Goal: Information Seeking & Learning: Understand process/instructions

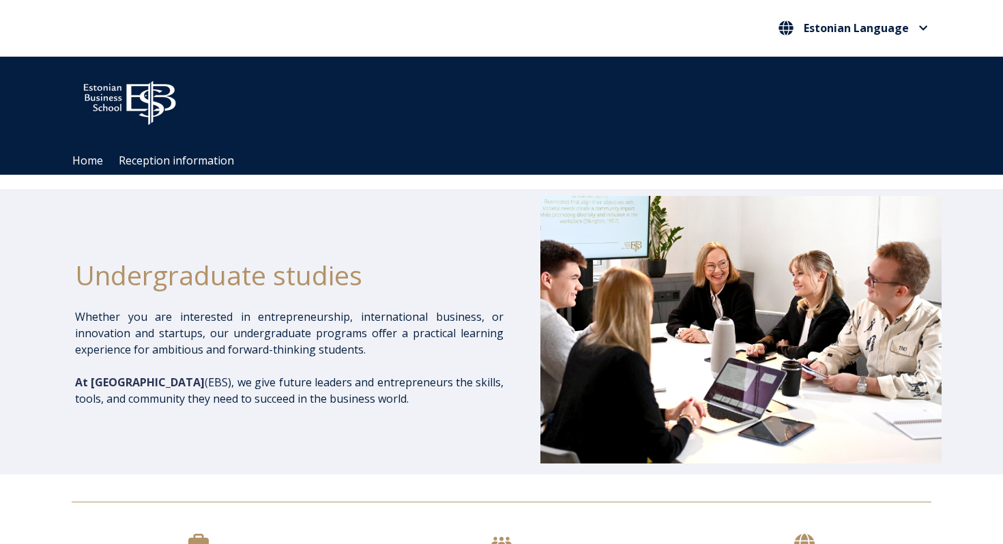
click at [308, 241] on div "Undergraduate studies" at bounding box center [289, 275] width 428 height 68
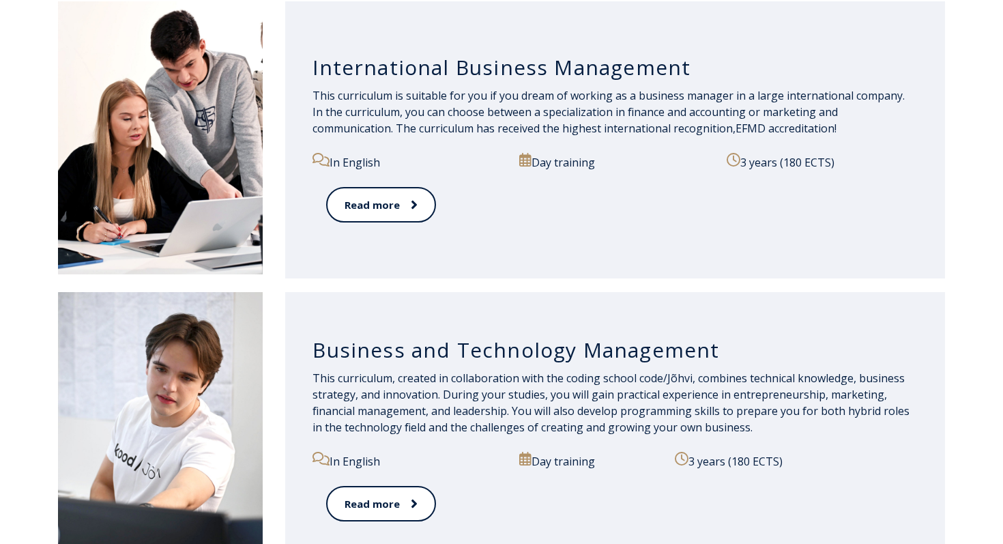
scroll to position [1445, 0]
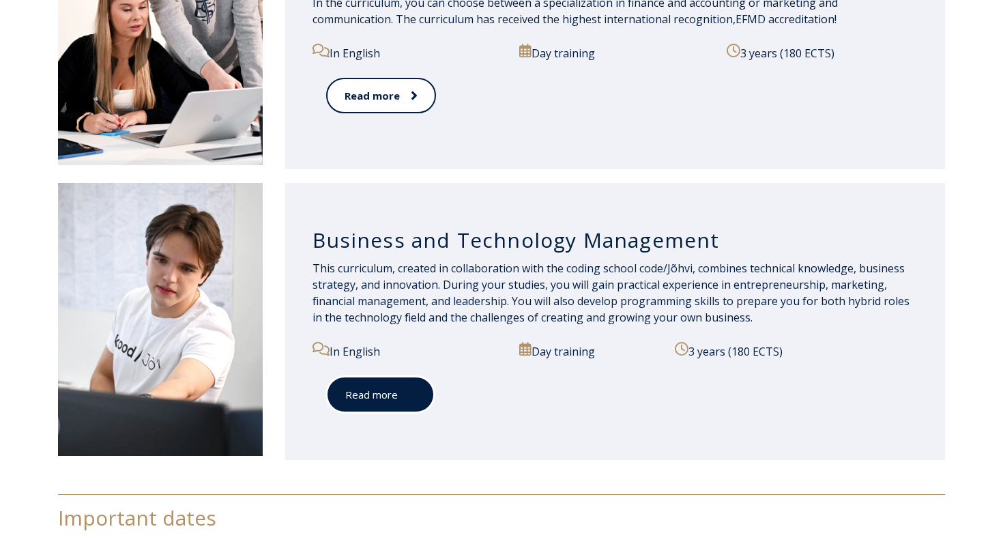
click at [377, 390] on font "Read more" at bounding box center [371, 395] width 53 height 14
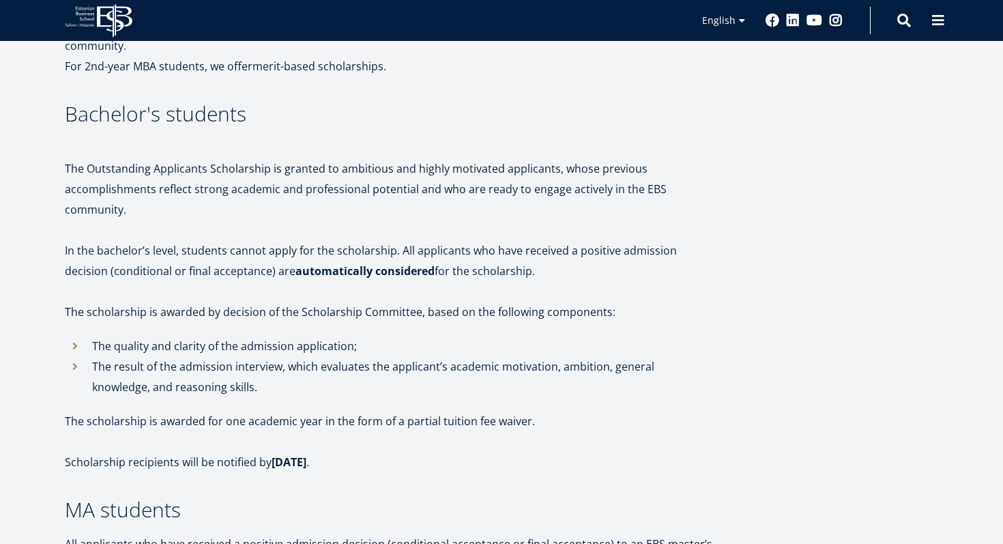
scroll to position [379, 0]
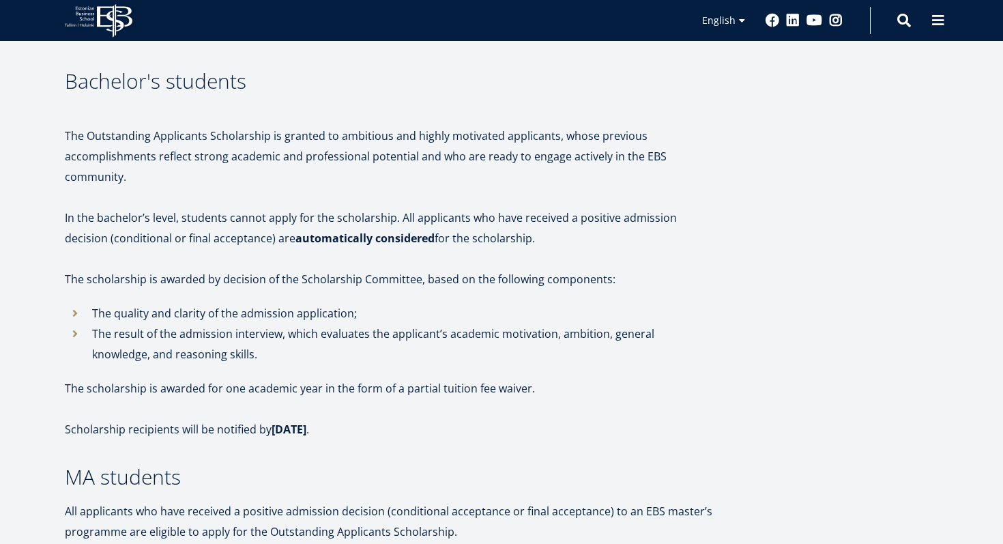
drag, startPoint x: 153, startPoint y: 412, endPoint x: 311, endPoint y: 413, distance: 158.3
click at [311, 419] on p "Scholarship recipients will be notified by 25 July ." at bounding box center [389, 429] width 648 height 20
click at [344, 398] on p at bounding box center [389, 408] width 648 height 20
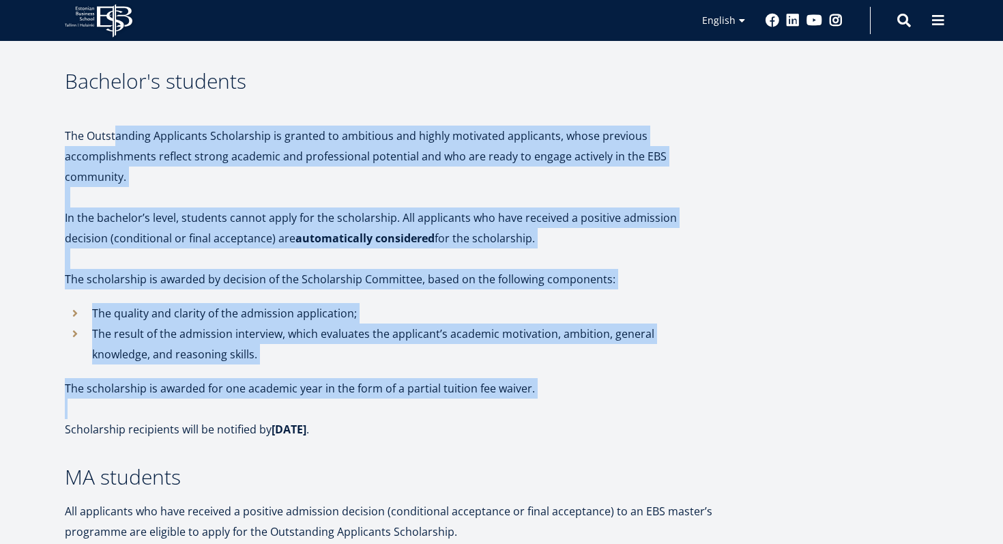
drag, startPoint x: 117, startPoint y: 115, endPoint x: 316, endPoint y: 386, distance: 336.3
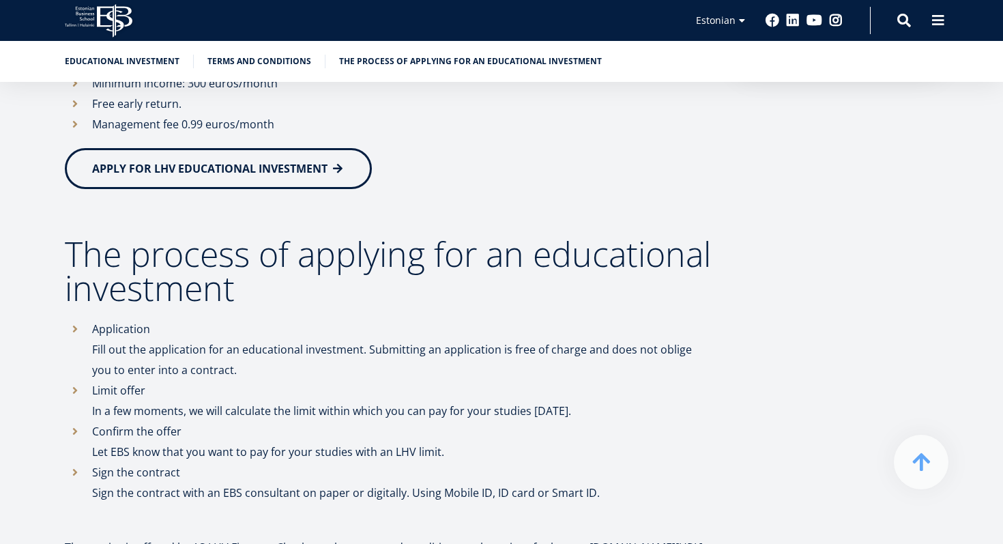
scroll to position [601, 0]
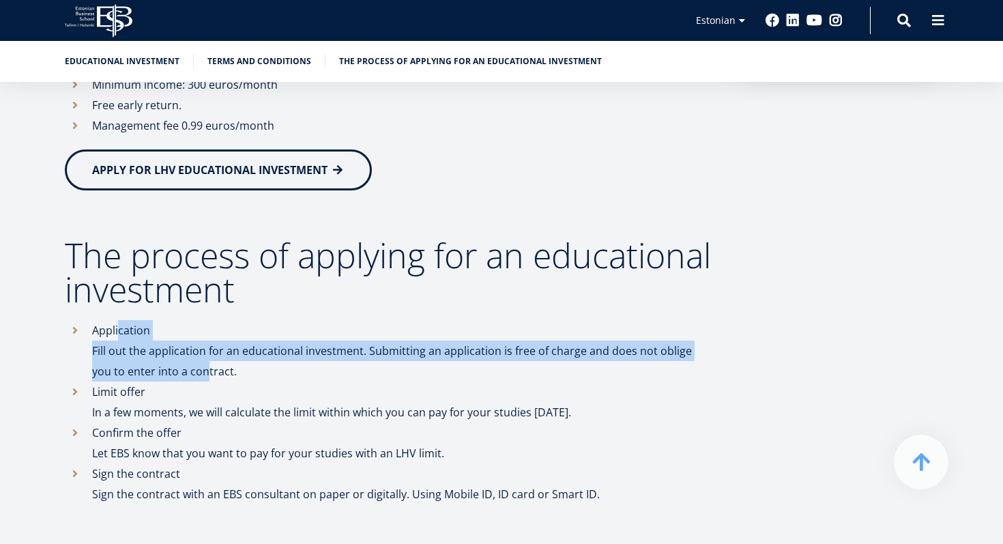
drag, startPoint x: 119, startPoint y: 326, endPoint x: 170, endPoint y: 373, distance: 69.1
click at [170, 373] on li "Application Fill out the application for an educational investment. Submitting …" at bounding box center [389, 350] width 648 height 61
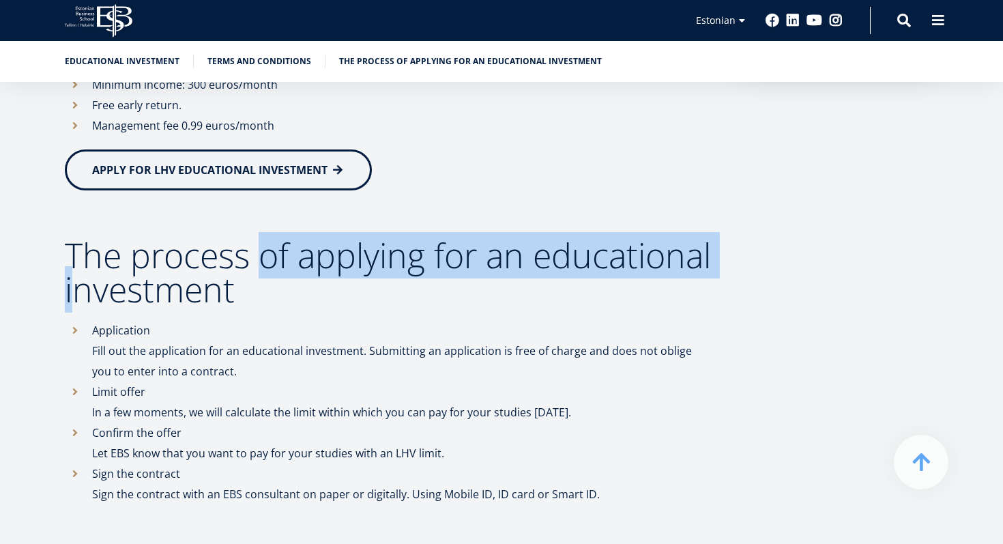
drag, startPoint x: 255, startPoint y: 236, endPoint x: 266, endPoint y: 310, distance: 74.5
click at [266, 310] on font "The process of applying for an educational investment" at bounding box center [388, 272] width 646 height 81
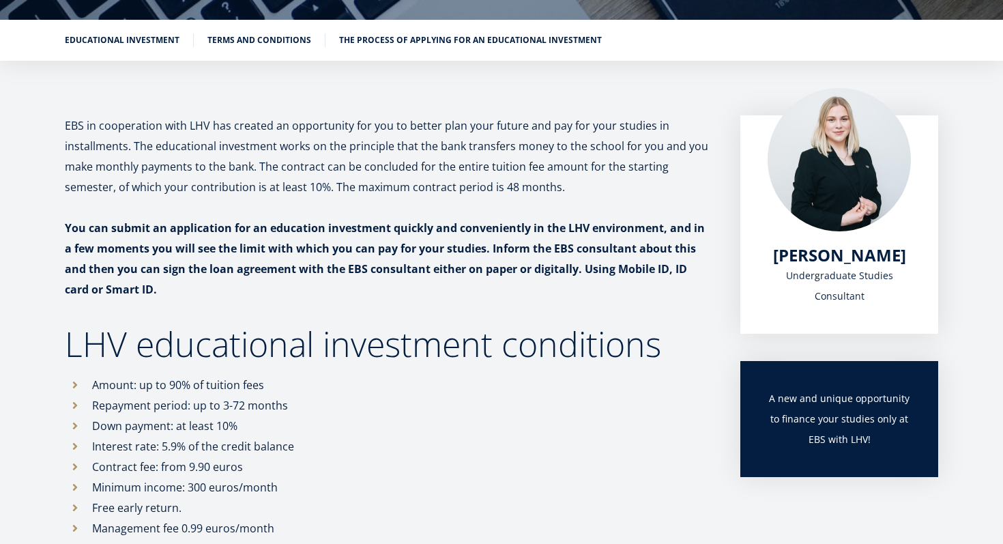
scroll to position [202, 0]
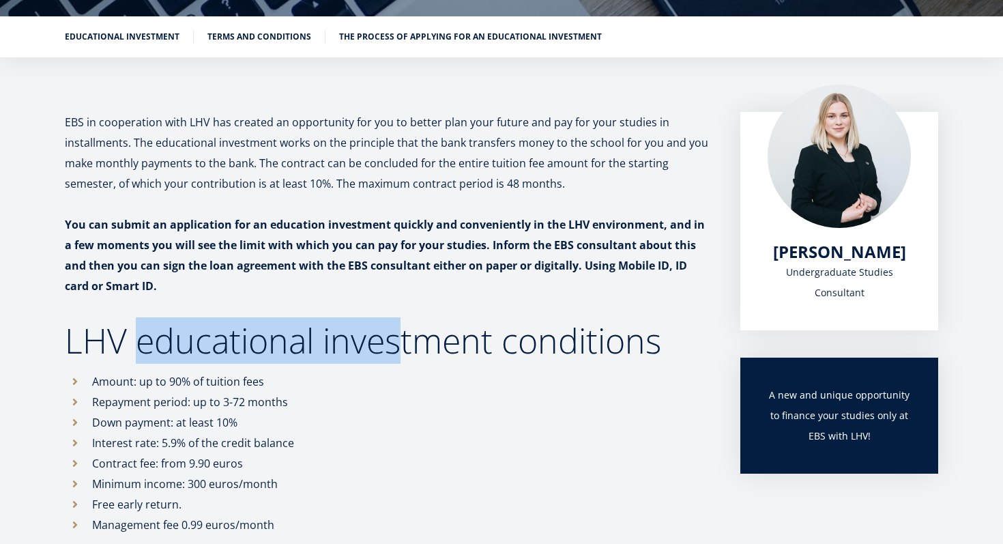
drag, startPoint x: 144, startPoint y: 347, endPoint x: 409, endPoint y: 348, distance: 265.4
click at [407, 347] on font "LHV educational investment conditions" at bounding box center [363, 340] width 596 height 46
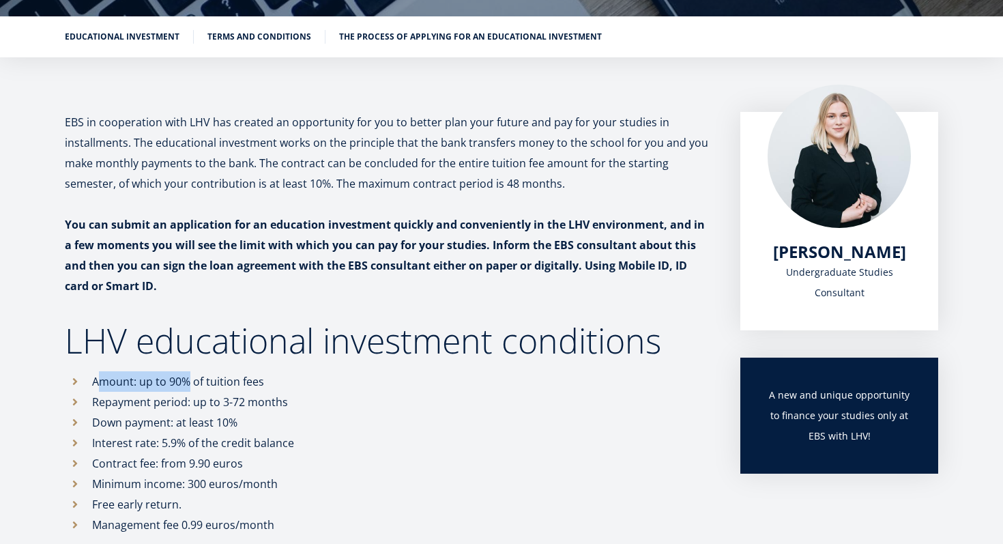
drag, startPoint x: 103, startPoint y: 377, endPoint x: 227, endPoint y: 379, distance: 123.5
click at [226, 379] on font "Amount: up to 90% of tuition fees" at bounding box center [178, 381] width 172 height 15
drag, startPoint x: 114, startPoint y: 396, endPoint x: 214, endPoint y: 396, distance: 100.3
click at [214, 396] on font "Repayment period: up to 3-72 months" at bounding box center [190, 401] width 196 height 15
drag, startPoint x: 121, startPoint y: 420, endPoint x: 216, endPoint y: 421, distance: 94.8
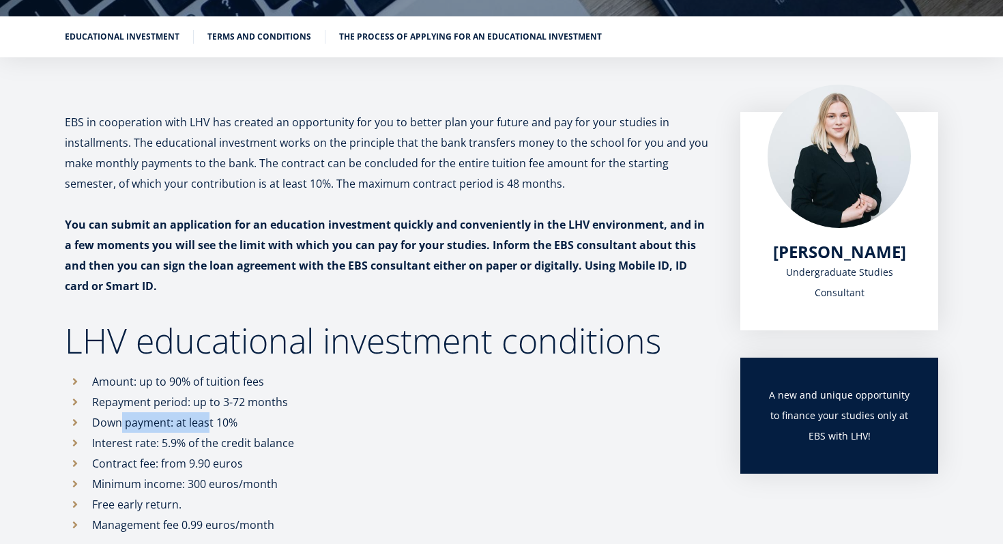
click at [216, 420] on font "Down payment: at least 10%" at bounding box center [164, 422] width 145 height 15
drag, startPoint x: 105, startPoint y: 443, endPoint x: 218, endPoint y: 443, distance: 113.3
click at [217, 443] on font "Interest rate: 5.9% of the credit balance" at bounding box center [193, 442] width 202 height 15
drag, startPoint x: 120, startPoint y: 461, endPoint x: 243, endPoint y: 463, distance: 122.8
click at [243, 463] on li "Contract fee: from 9.90 euros" at bounding box center [389, 463] width 648 height 20
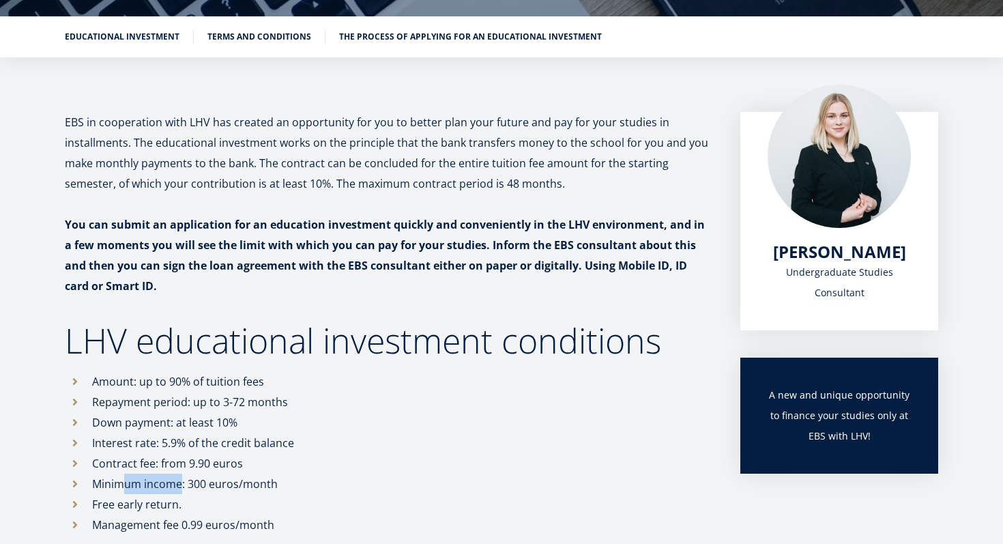
drag, startPoint x: 119, startPoint y: 481, endPoint x: 212, endPoint y: 481, distance: 92.1
click at [210, 481] on font "Minimum income: 300 euros/month" at bounding box center [185, 483] width 186 height 15
drag, startPoint x: 115, startPoint y: 509, endPoint x: 140, endPoint y: 509, distance: 25.2
click at [140, 509] on font "Free early return." at bounding box center [136, 504] width 89 height 15
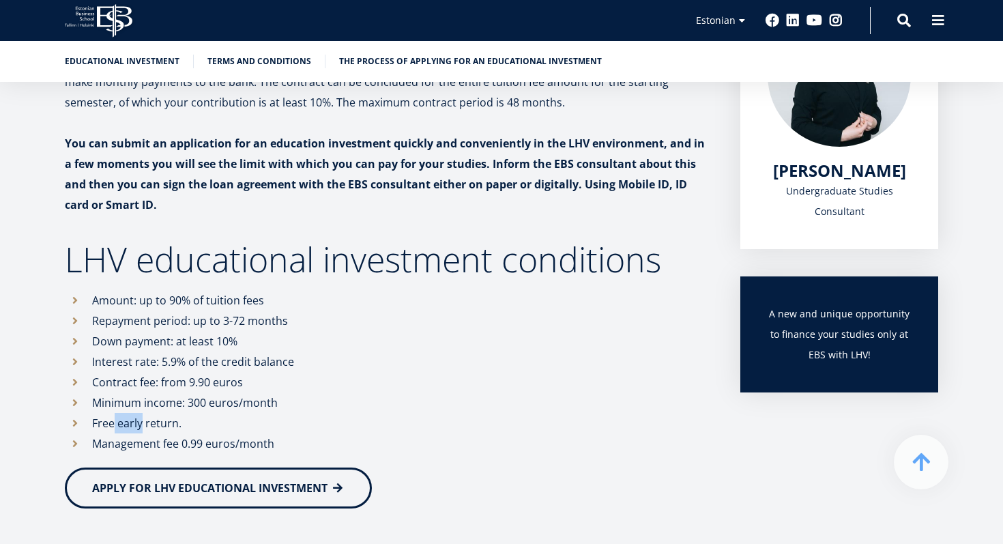
scroll to position [285, 0]
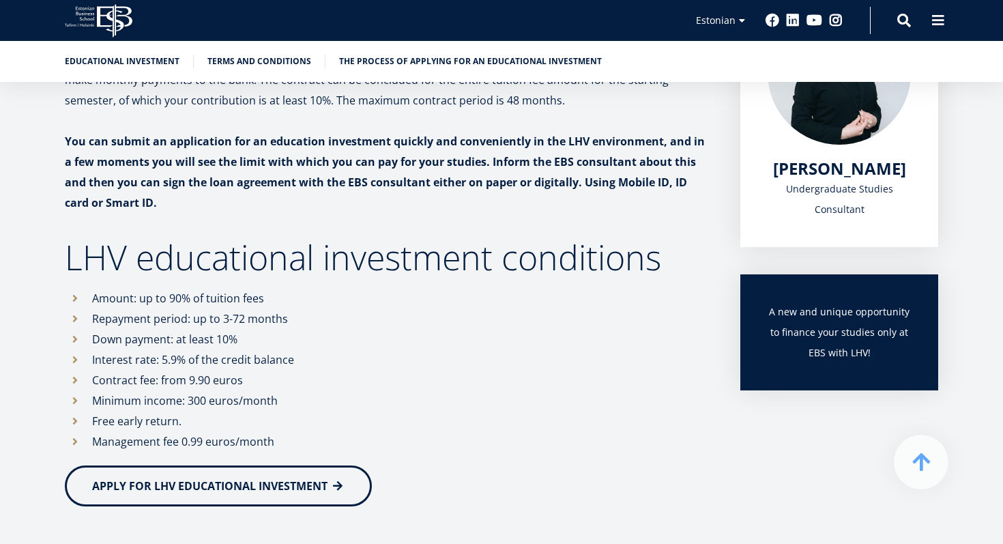
click at [269, 430] on li "Free early return." at bounding box center [389, 421] width 648 height 20
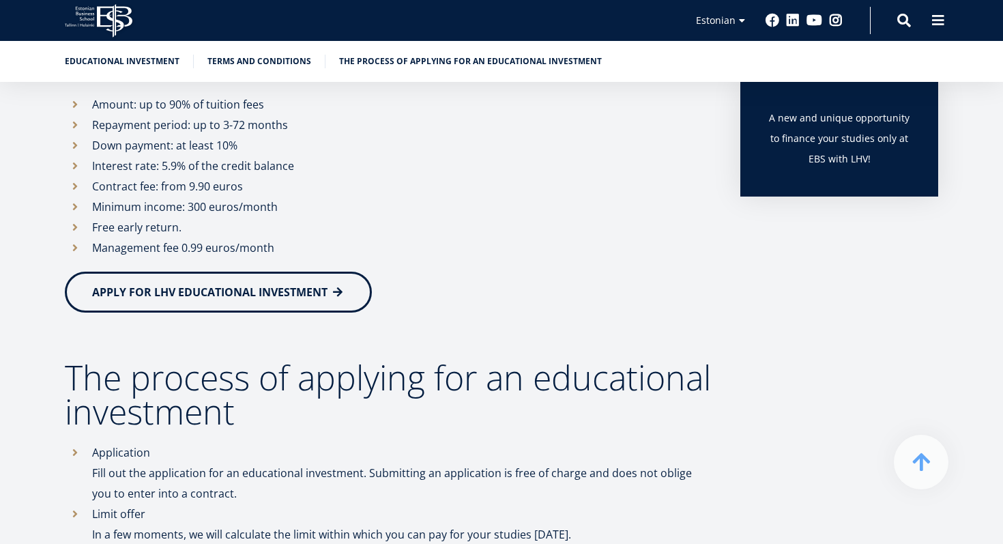
scroll to position [491, 0]
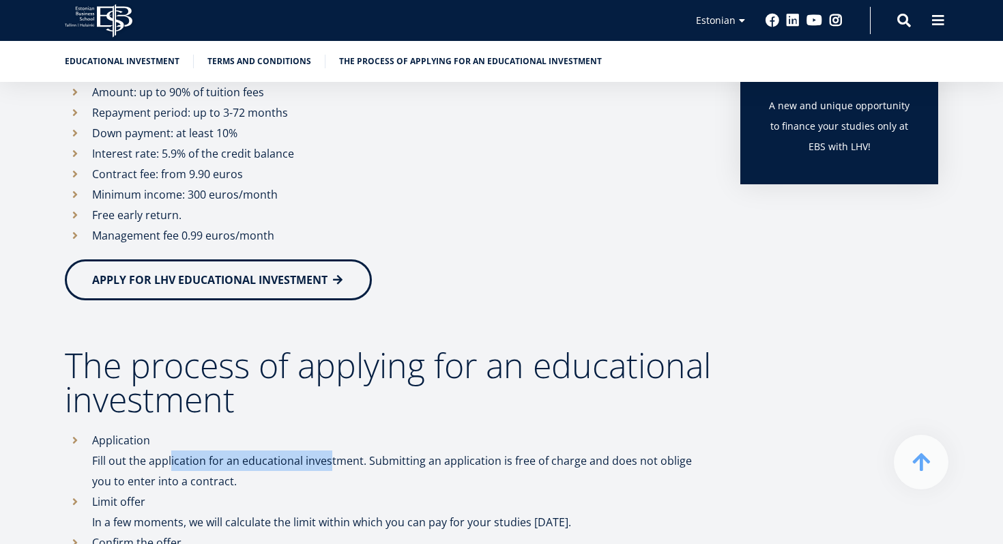
drag, startPoint x: 158, startPoint y: 460, endPoint x: 319, endPoint y: 461, distance: 160.3
click at [319, 461] on font "Fill out the application for an educational investment. Submitting an applicati…" at bounding box center [392, 470] width 600 height 35
drag, startPoint x: 375, startPoint y: 459, endPoint x: 552, endPoint y: 462, distance: 177.4
click at [551, 462] on font "Fill out the application for an educational investment. Submitting an applicati…" at bounding box center [392, 470] width 600 height 35
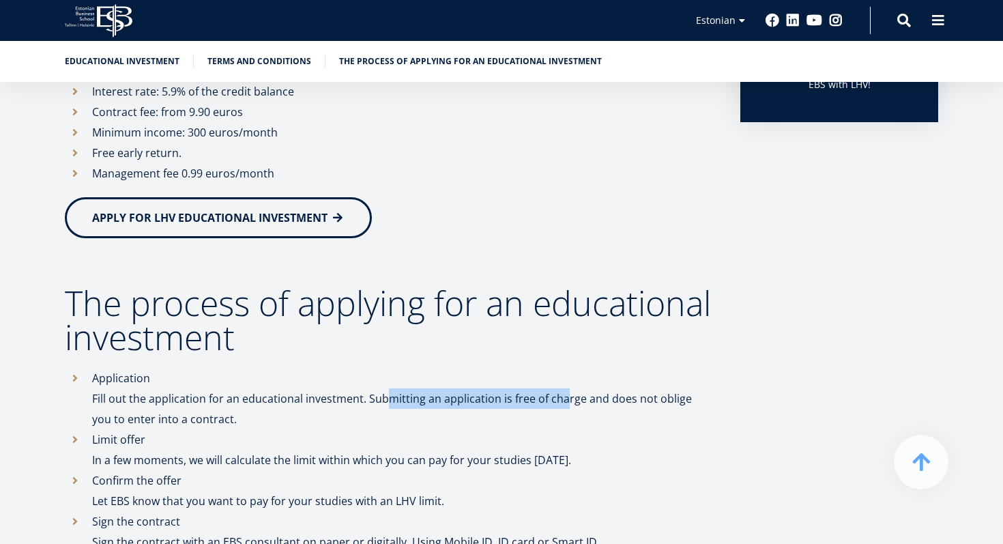
scroll to position [555, 0]
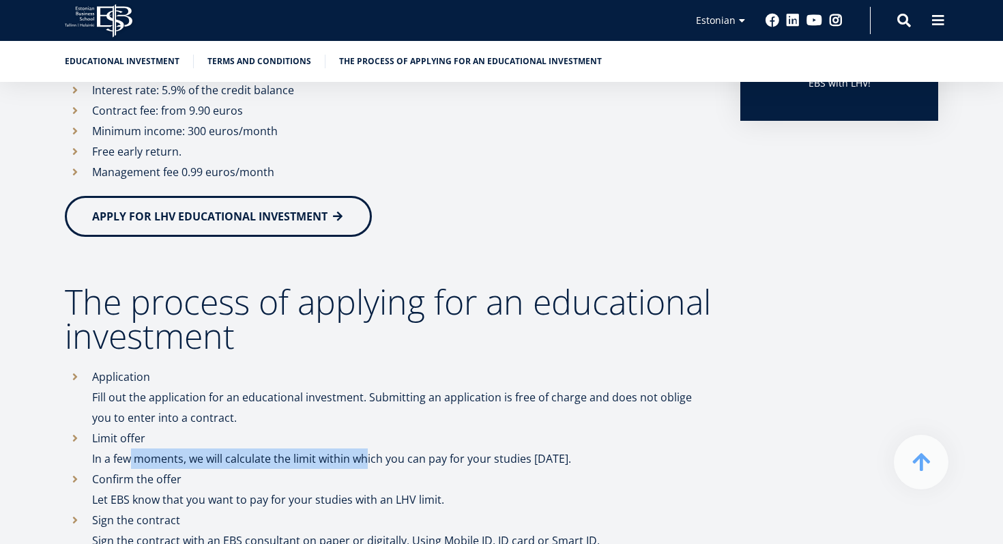
drag, startPoint x: 117, startPoint y: 454, endPoint x: 388, endPoint y: 454, distance: 270.9
click at [388, 454] on font "In a few moments, we will calculate the limit within which you can pay for your…" at bounding box center [331, 458] width 479 height 15
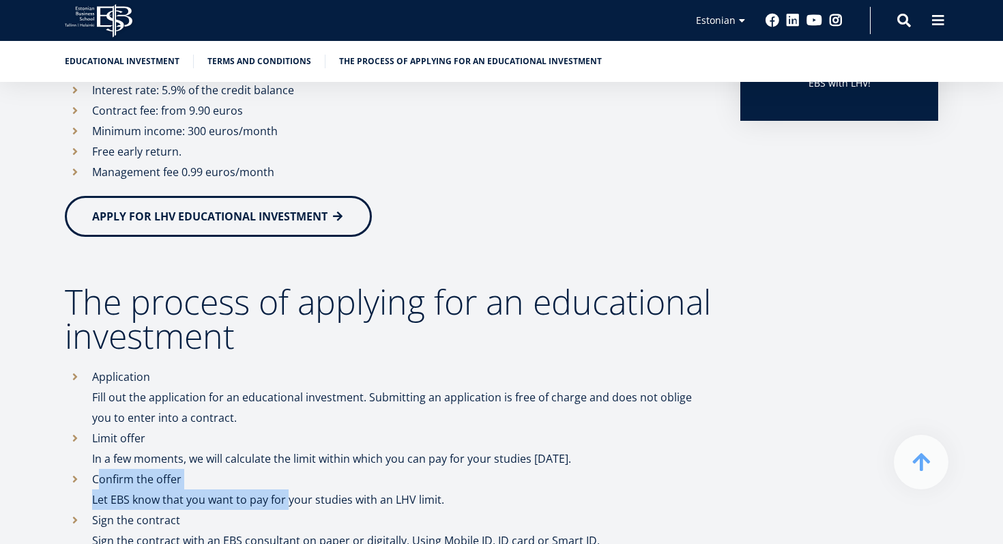
drag, startPoint x: 99, startPoint y: 482, endPoint x: 280, endPoint y: 495, distance: 182.0
click at [280, 495] on li "Confirm the offer Let EBS know that you want to pay for your studies with an LH…" at bounding box center [389, 489] width 648 height 41
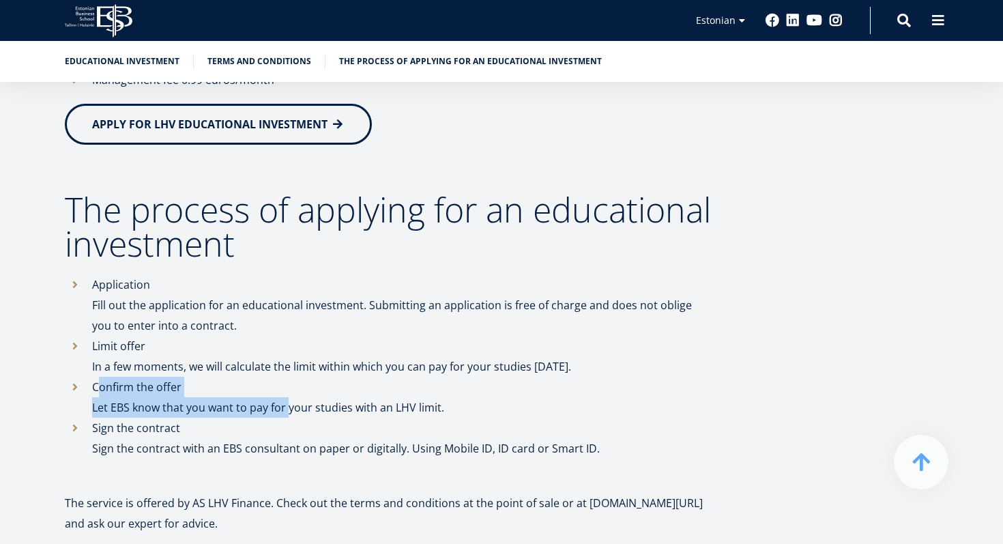
scroll to position [648, 0]
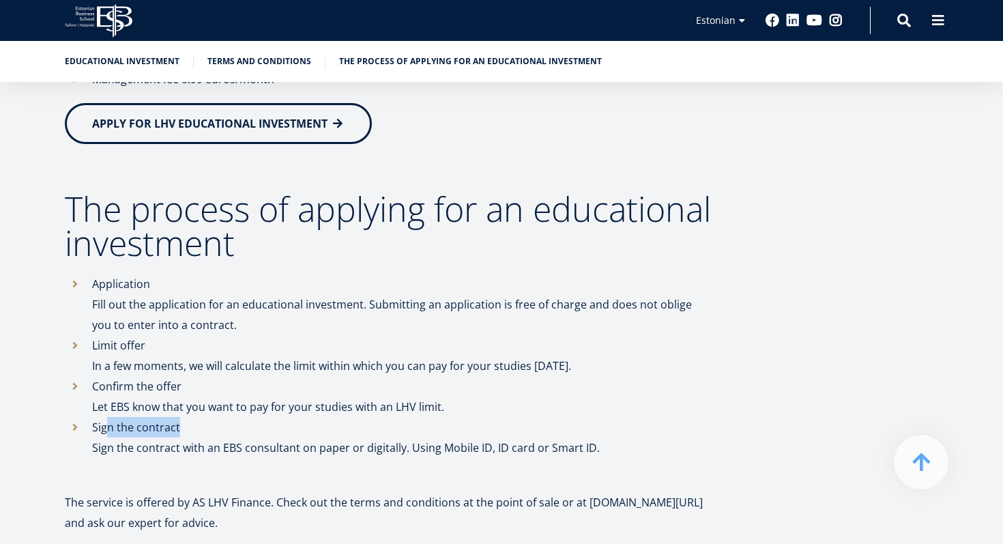
drag, startPoint x: 104, startPoint y: 428, endPoint x: 327, endPoint y: 439, distance: 223.3
click at [327, 438] on li "Sign the contract Sign the contract with an EBS consultant on paper or digitall…" at bounding box center [389, 437] width 648 height 41
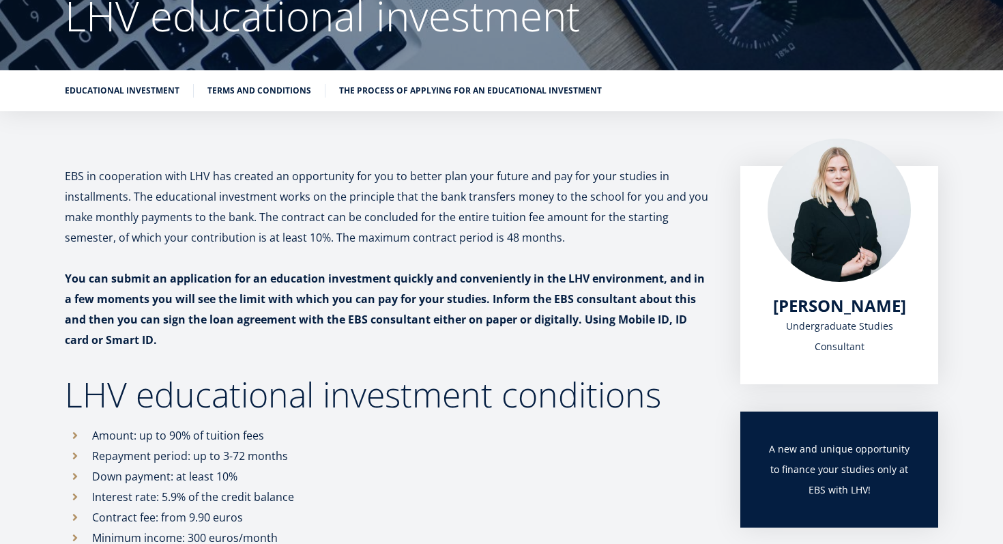
scroll to position [0, 0]
